Goal: Transaction & Acquisition: Purchase product/service

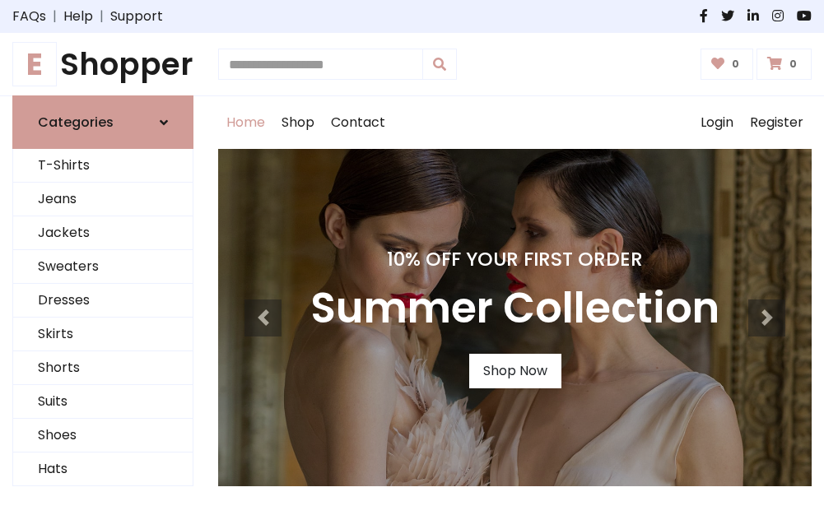
click at [411, 264] on h4 "10% Off Your First Order" at bounding box center [514, 259] width 409 height 23
click at [514, 371] on link "Shop Now" at bounding box center [515, 371] width 92 height 35
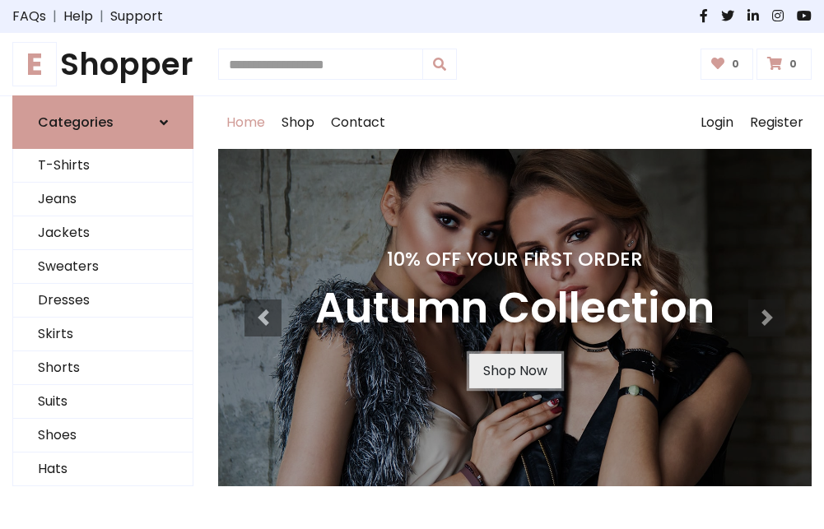
click at [514, 371] on link "Shop Now" at bounding box center [515, 371] width 92 height 35
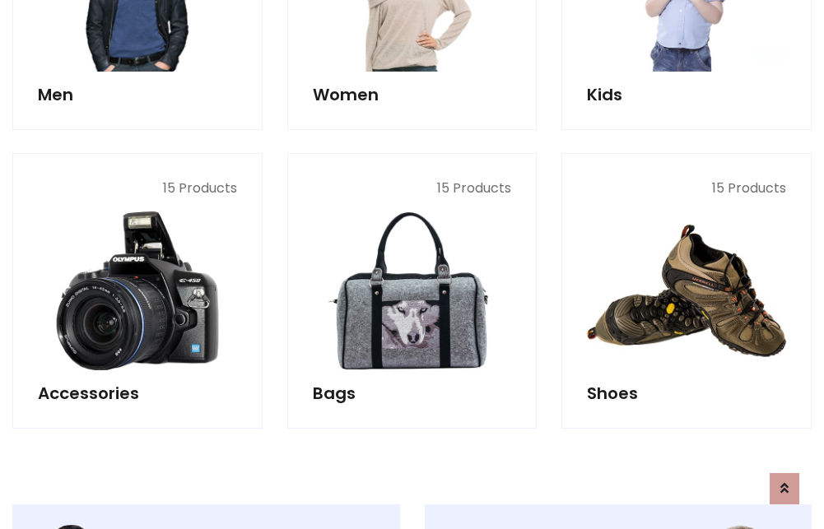
scroll to position [1641, 0]
